Goal: Task Accomplishment & Management: Manage account settings

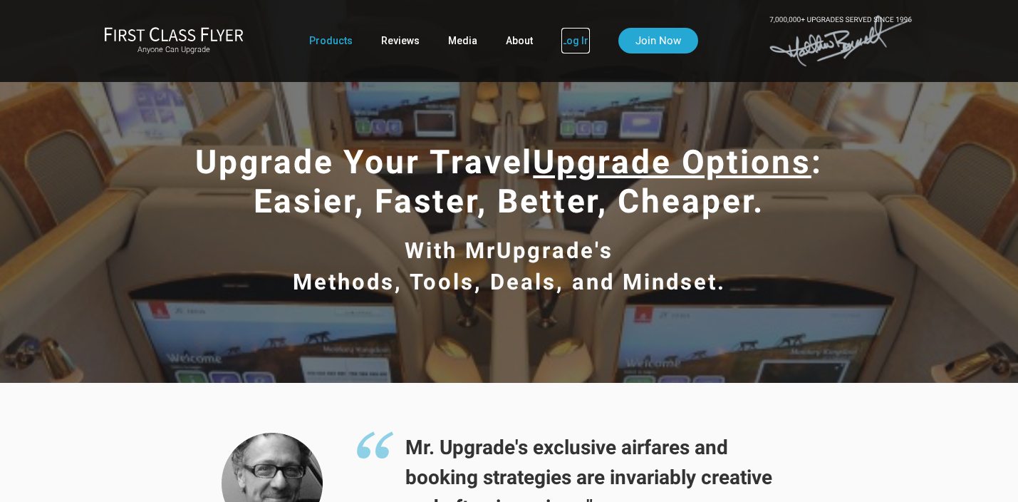
click at [577, 43] on link "Log In" at bounding box center [576, 41] width 29 height 26
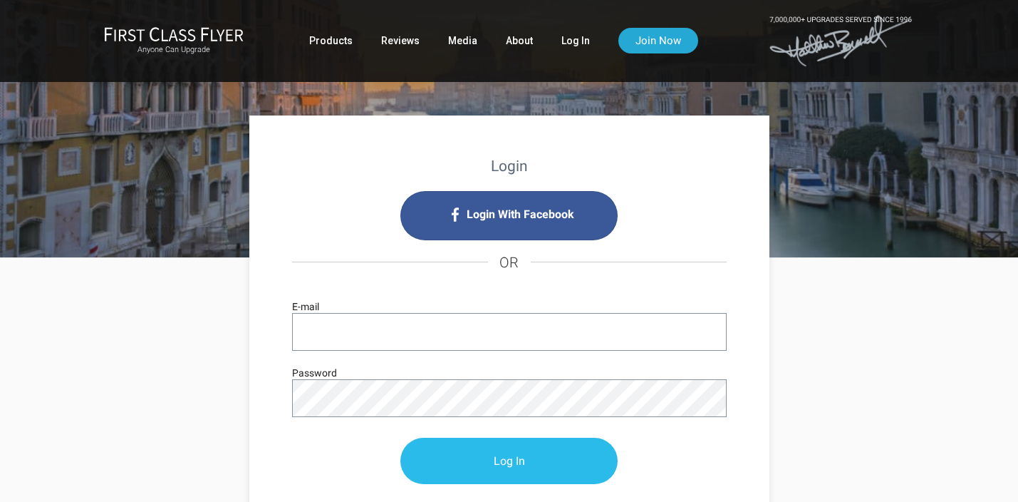
type input "[EMAIL_ADDRESS][DOMAIN_NAME]"
click at [491, 471] on input "Log In" at bounding box center [509, 461] width 217 height 46
